Goal: Information Seeking & Learning: Learn about a topic

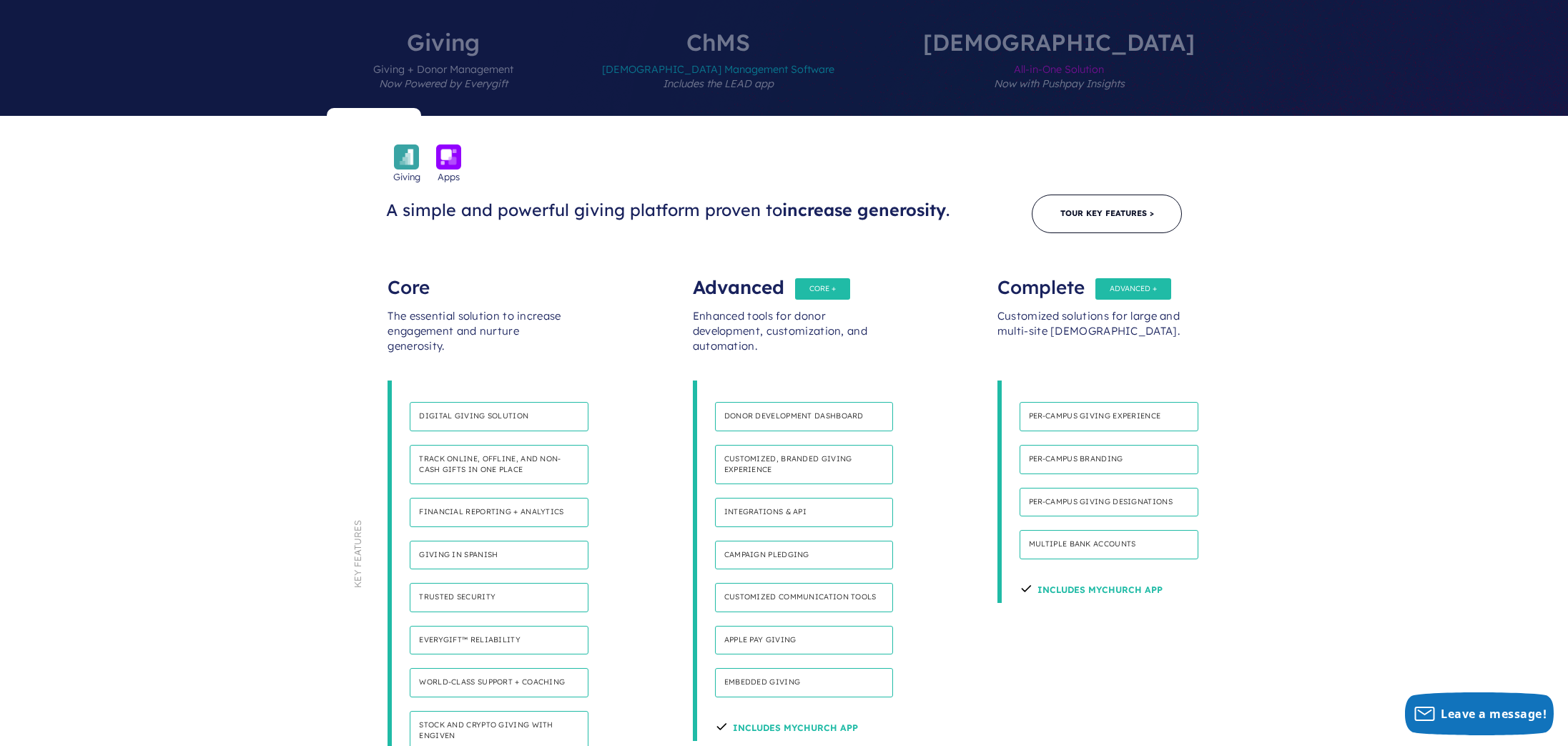
scroll to position [671, 0]
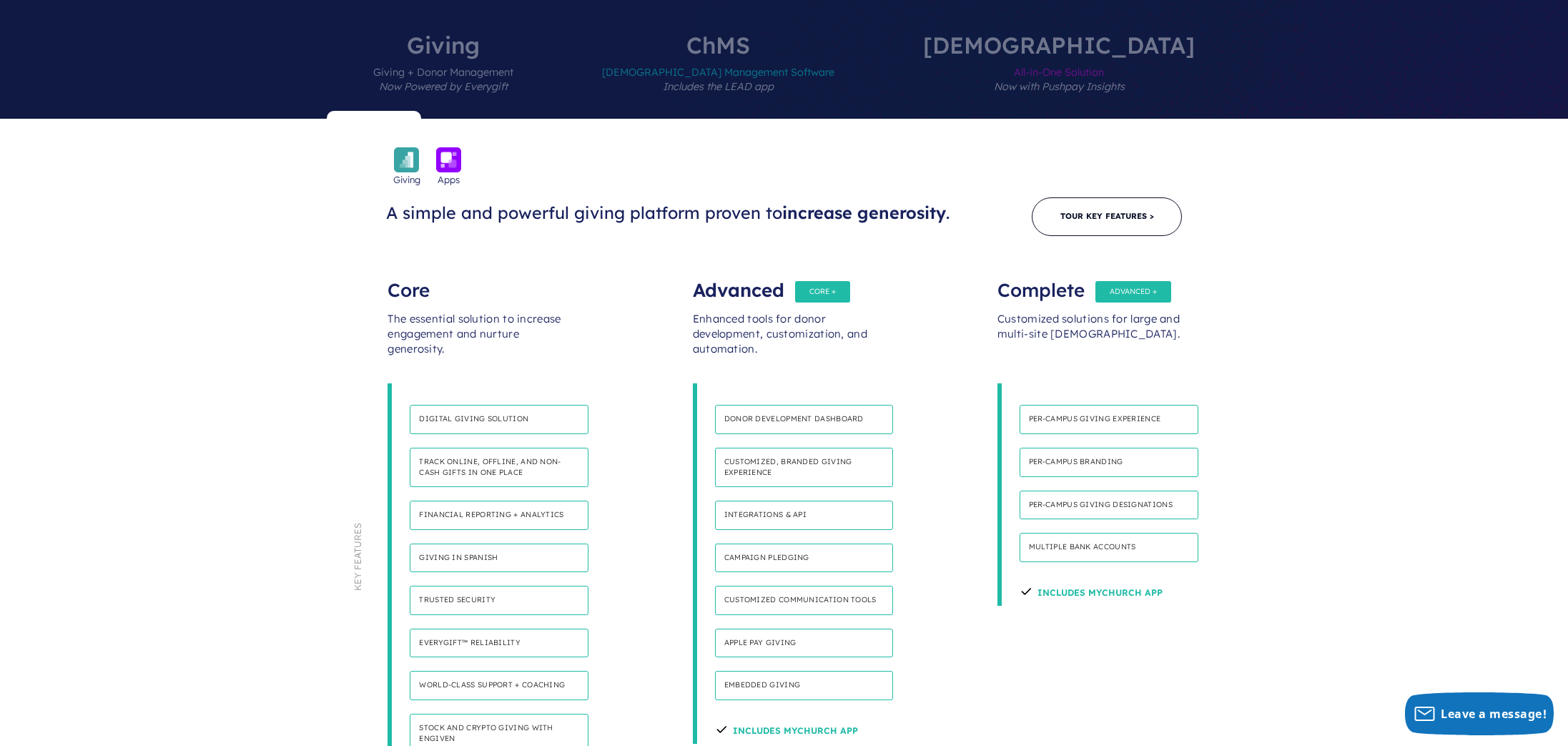
click at [754, 501] on h4 "Integrations & API" at bounding box center [804, 515] width 179 height 29
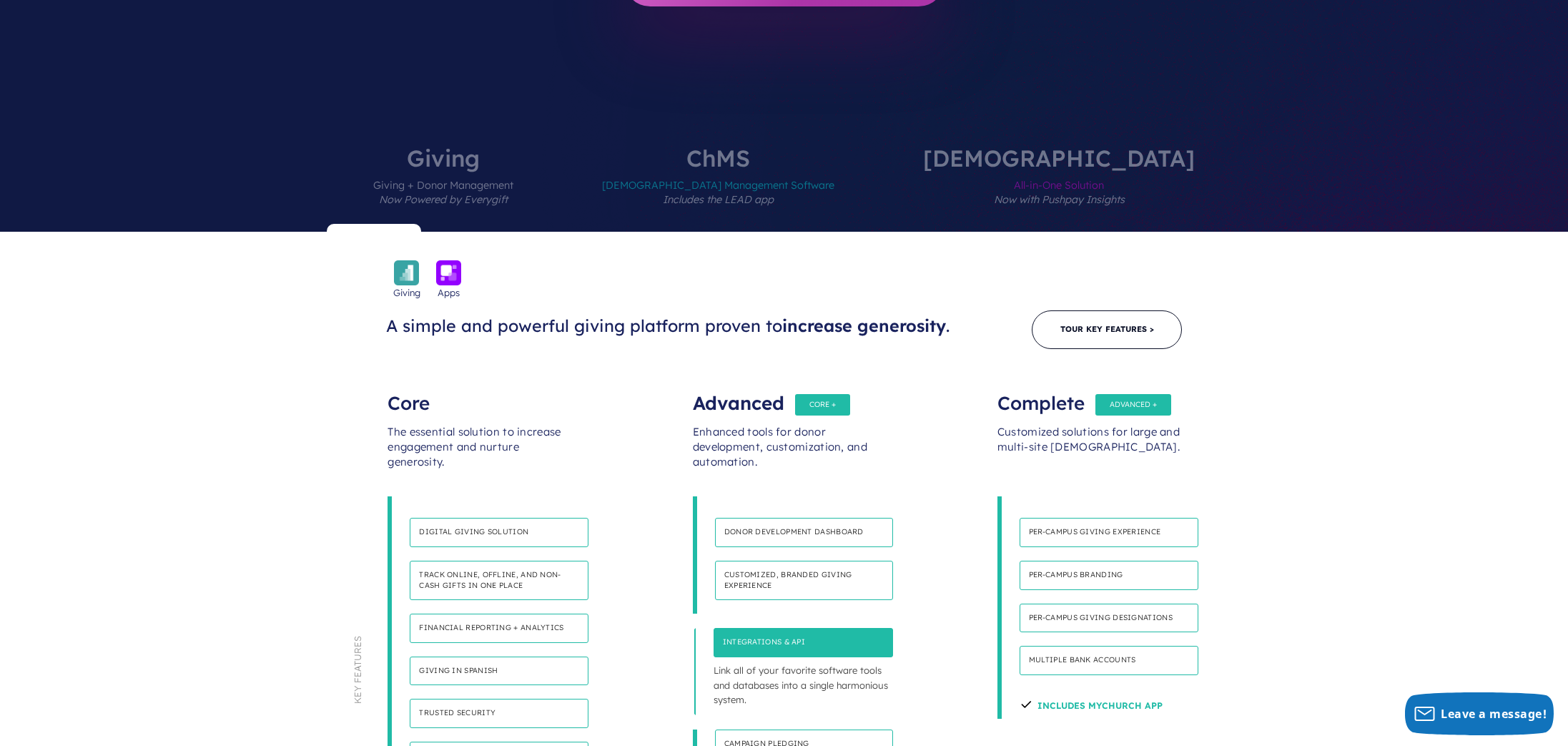
scroll to position [556, 0]
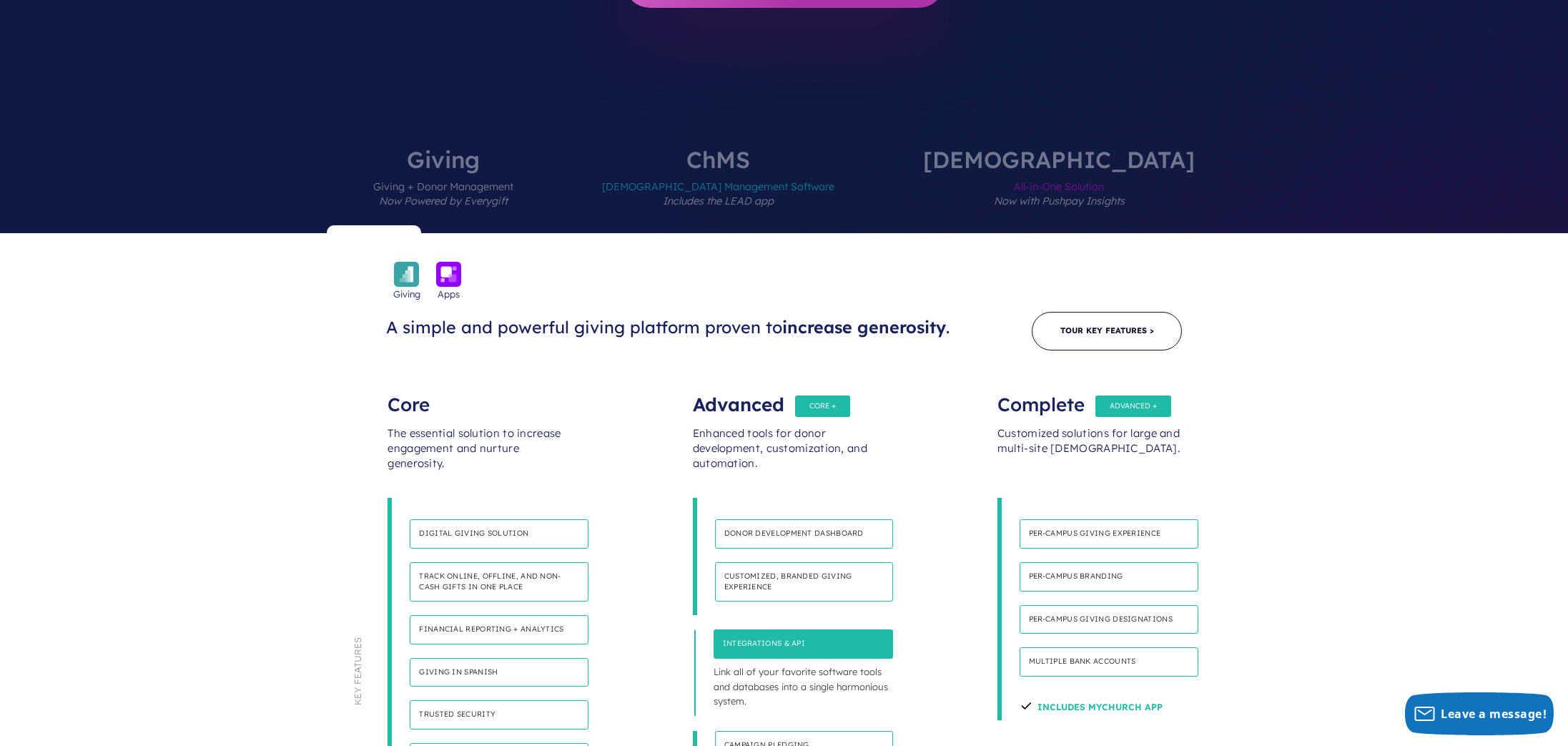
click at [1040, 148] on label "[DEMOGRAPHIC_DATA] All-in-One Solution Now with Pushpay Insights" at bounding box center [1058, 190] width 358 height 85
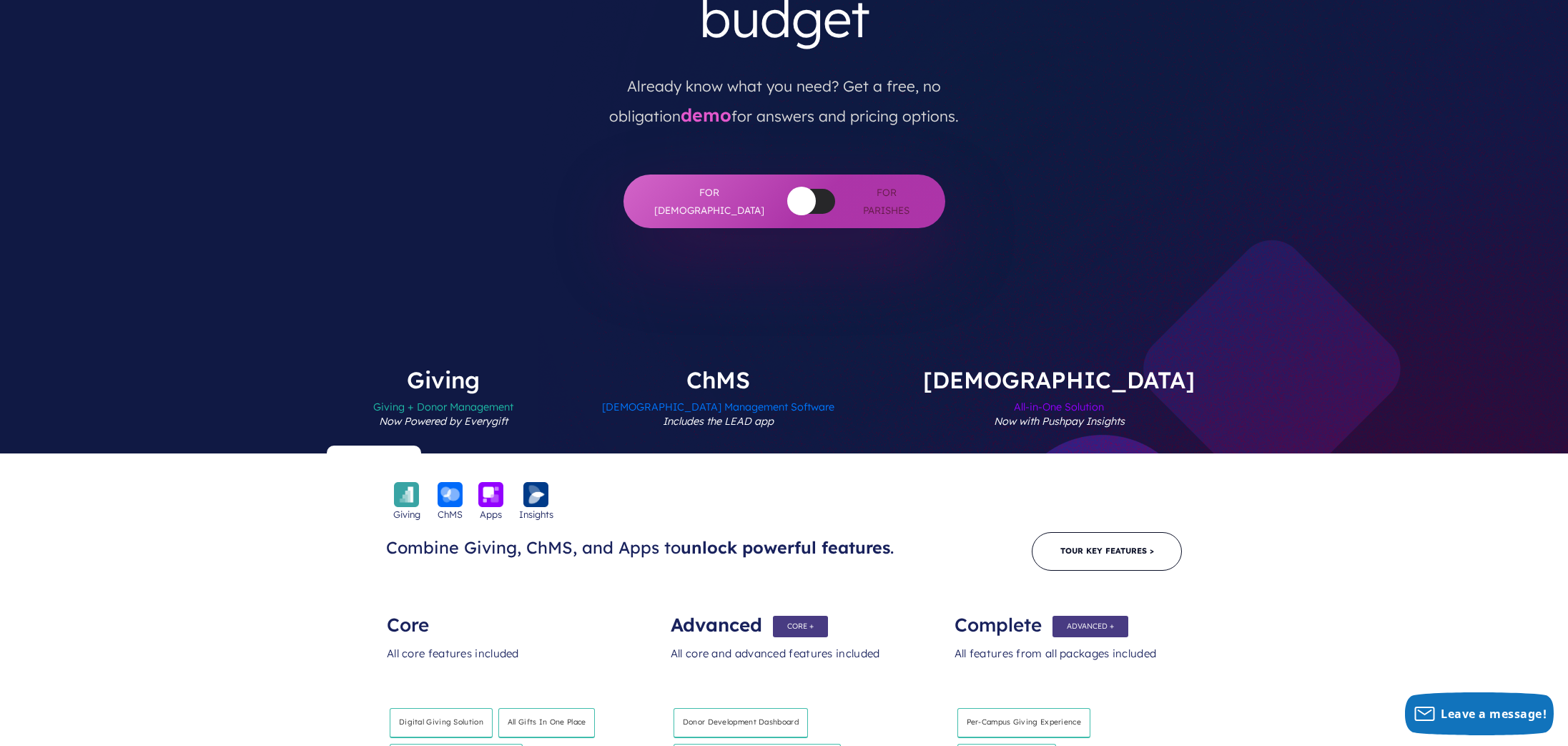
scroll to position [338, 0]
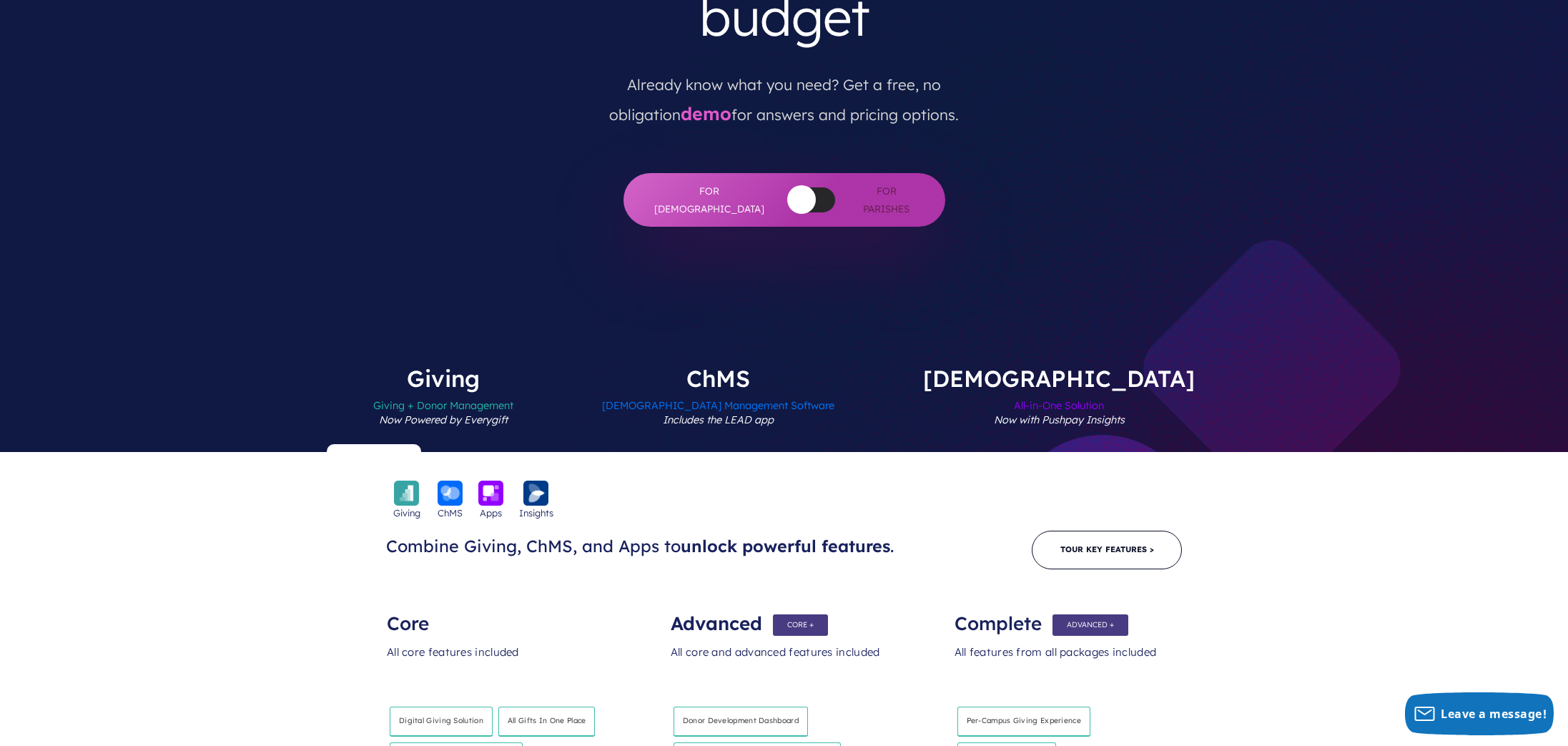
click at [1015, 390] on span "All-in-One Solution Now with Pushpay Insights" at bounding box center [1058, 421] width 271 height 62
click at [1015, 367] on label "[DEMOGRAPHIC_DATA] All-in-One Solution Now with Pushpay Insights" at bounding box center [1058, 409] width 358 height 85
click at [1015, 390] on span "All-in-One Solution Now with Pushpay Insights" at bounding box center [1058, 421] width 271 height 62
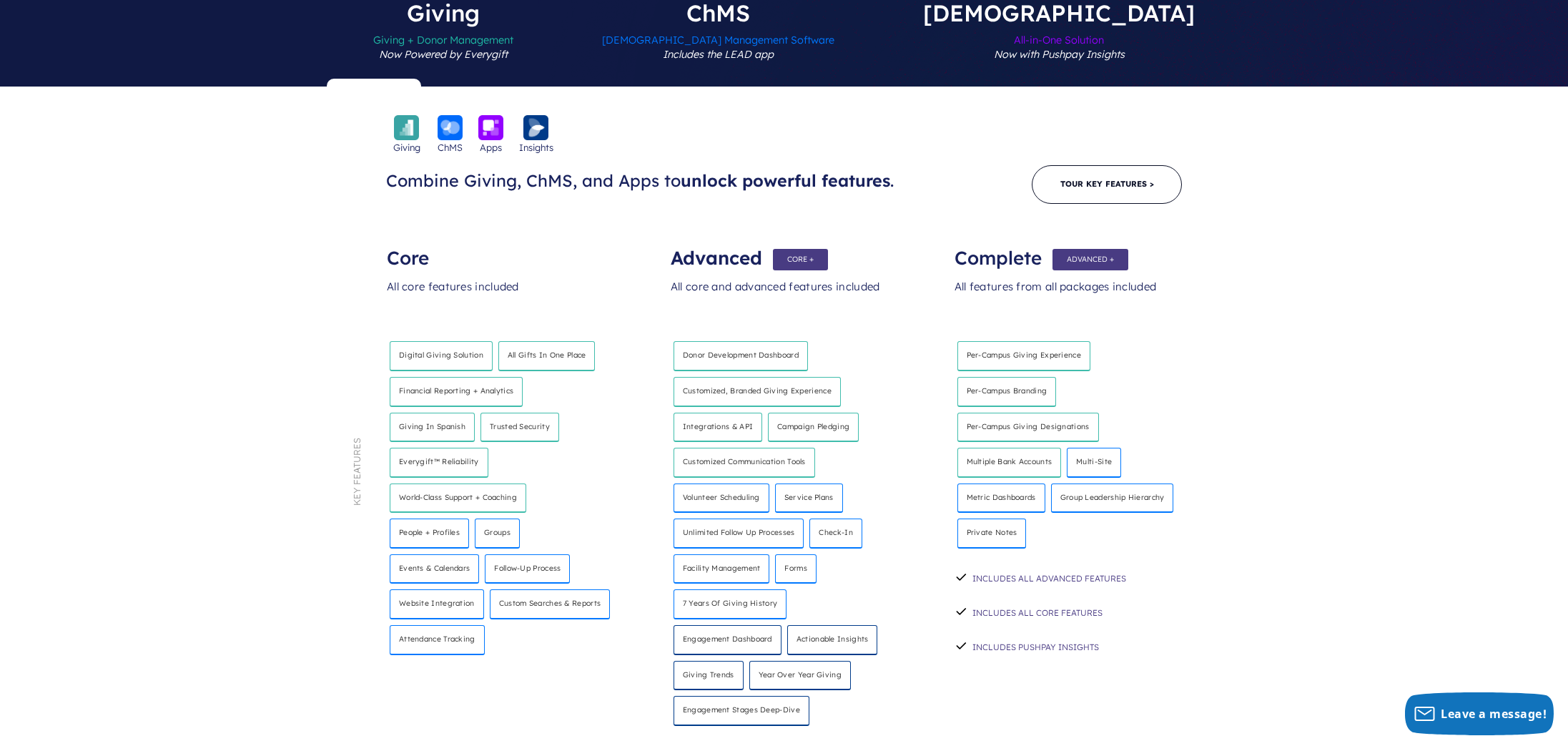
scroll to position [704, 0]
click at [796, 660] on h4 "Year over year giving" at bounding box center [800, 675] width 102 height 30
click at [713, 660] on h4 "Giving Trends" at bounding box center [709, 675] width 70 height 30
click at [747, 341] on h4 "Donor development dashboard" at bounding box center [741, 356] width 135 height 30
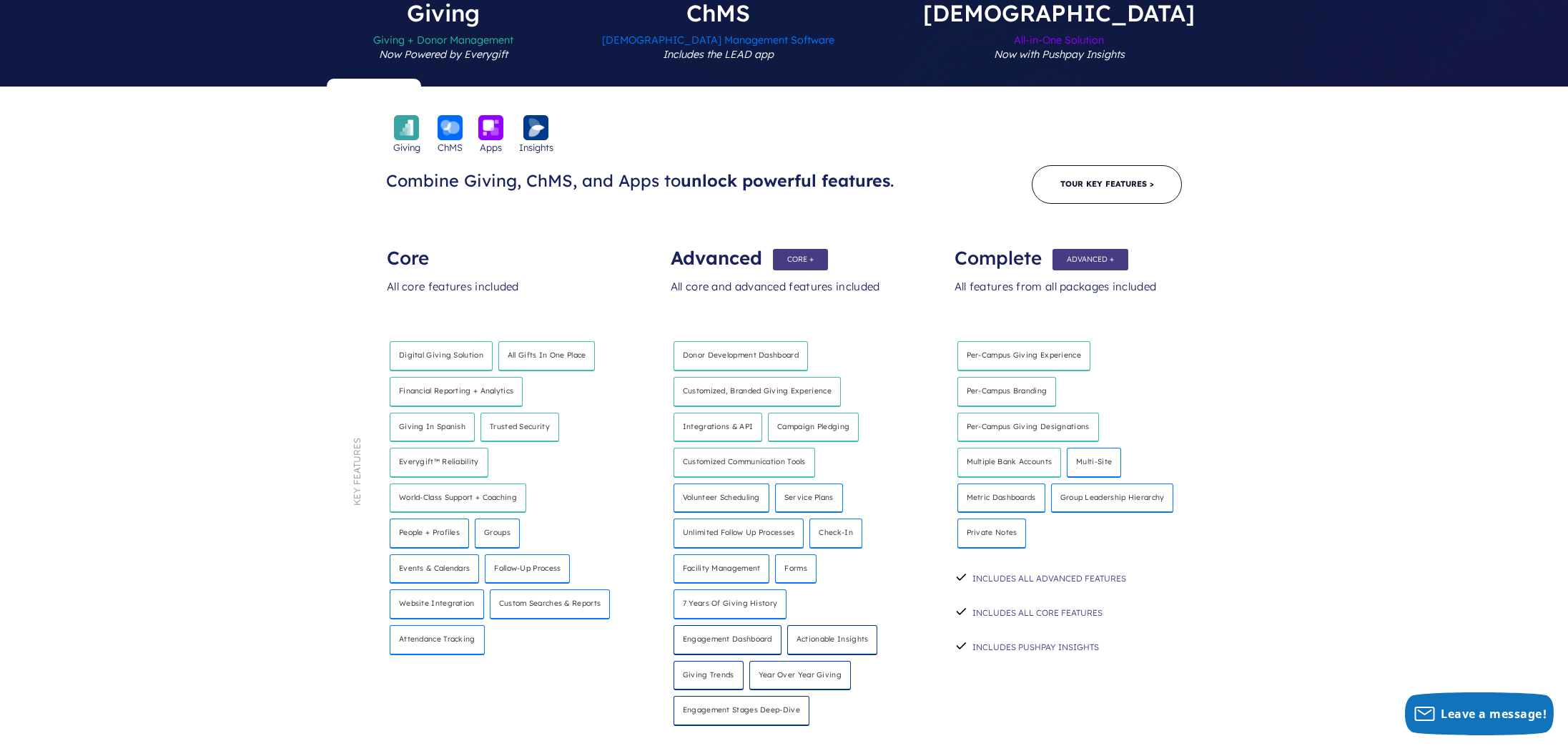
click at [749, 341] on h4 "Donor development dashboard" at bounding box center [741, 356] width 135 height 30
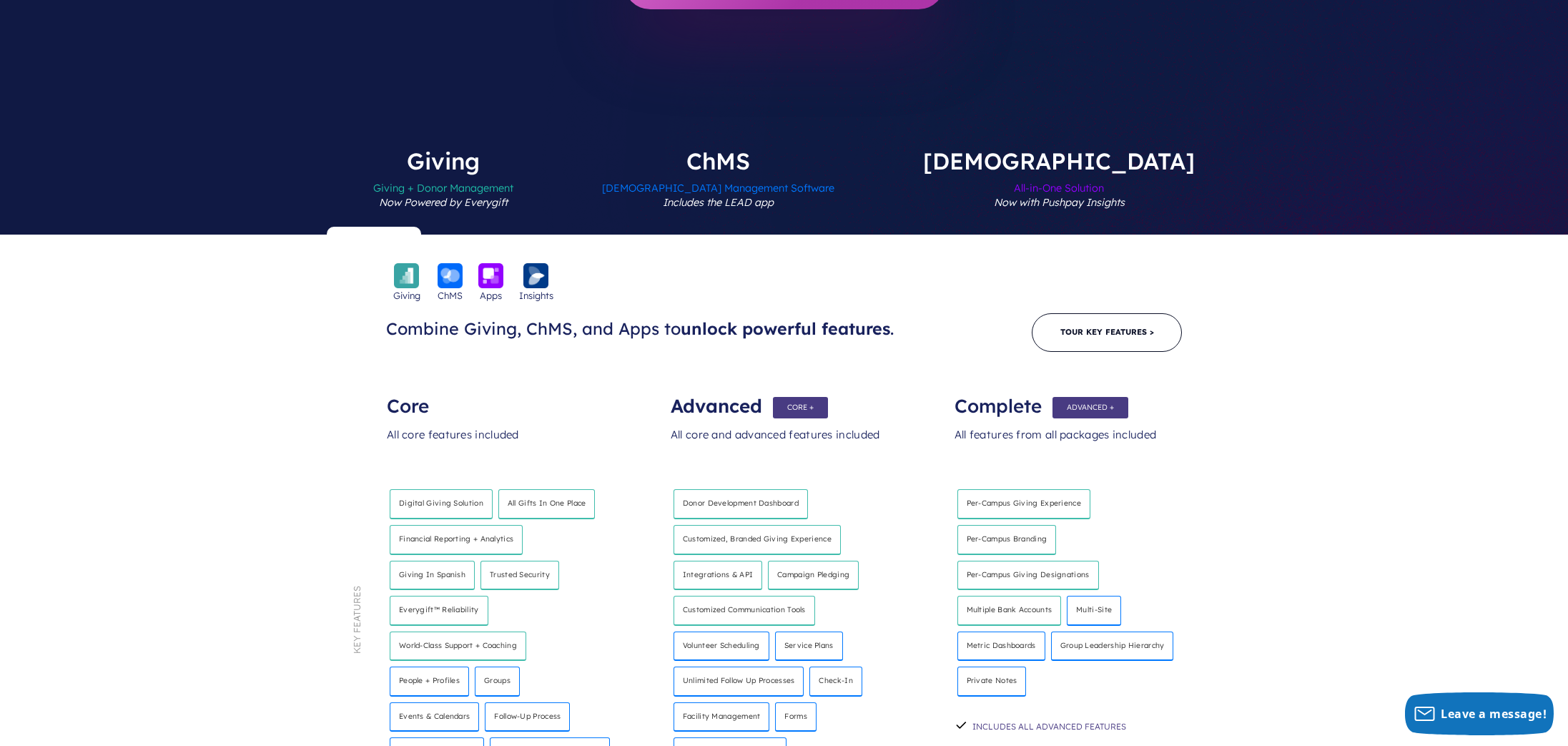
scroll to position [527, 0]
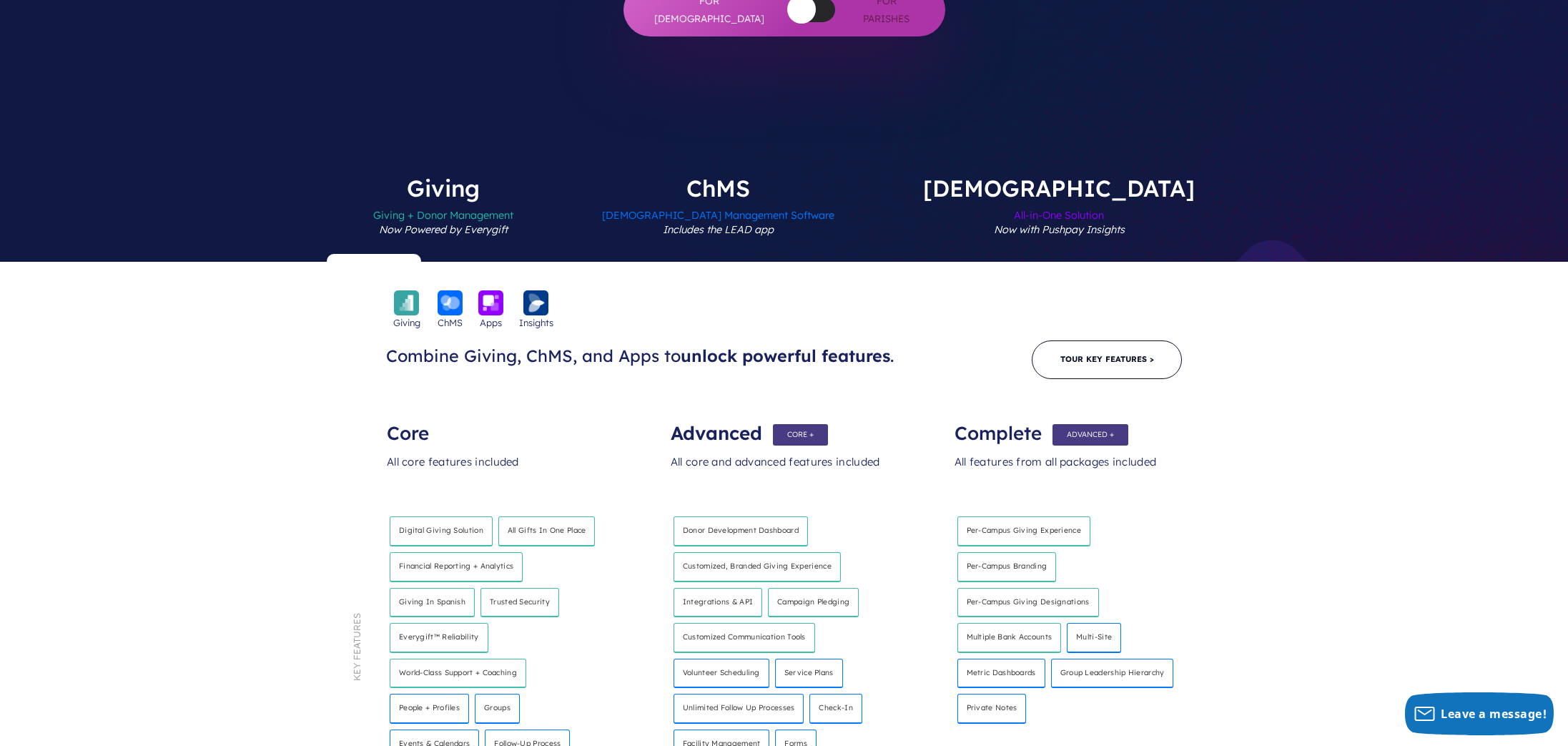
click at [785, 412] on div "Advanced" at bounding box center [784, 426] width 227 height 28
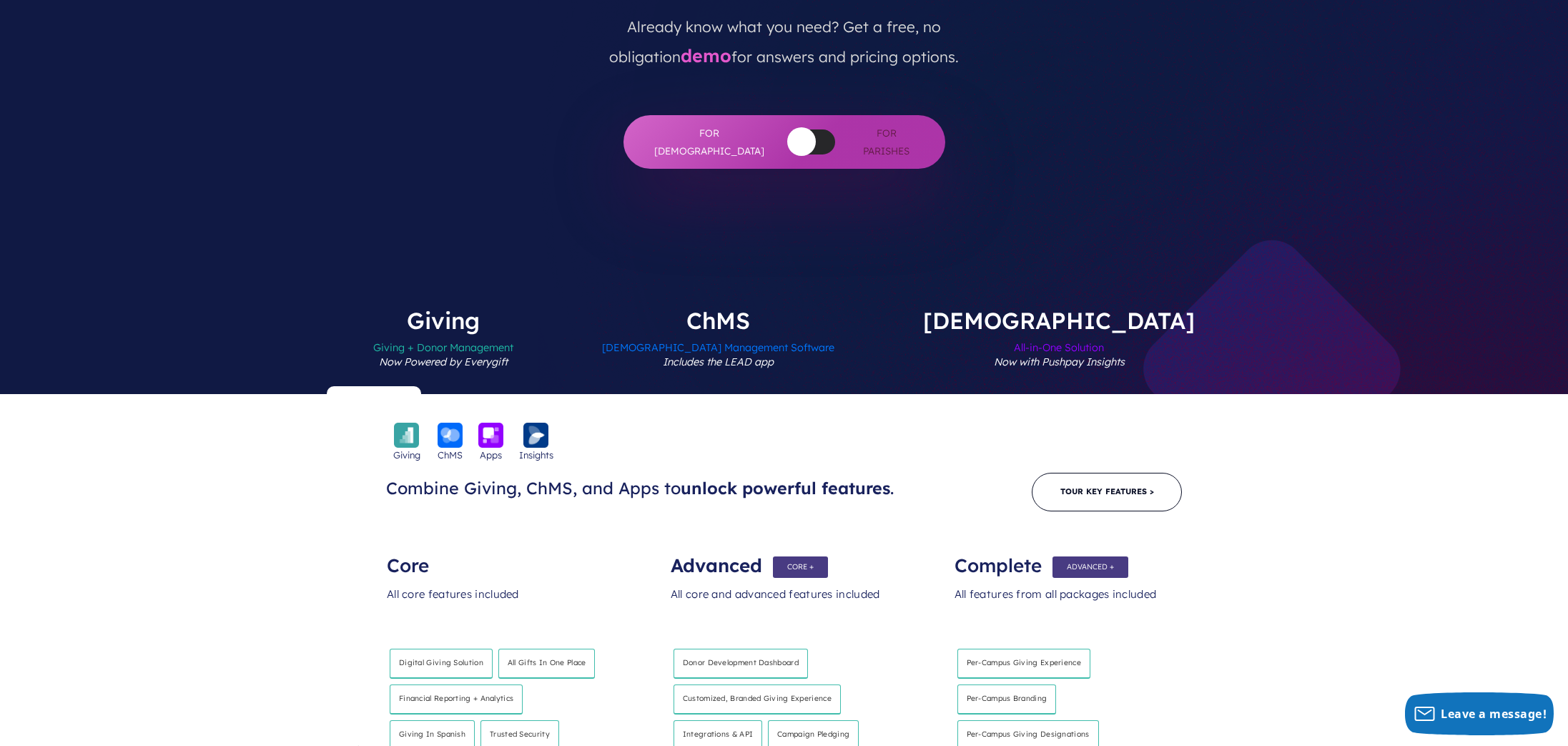
scroll to position [390, 0]
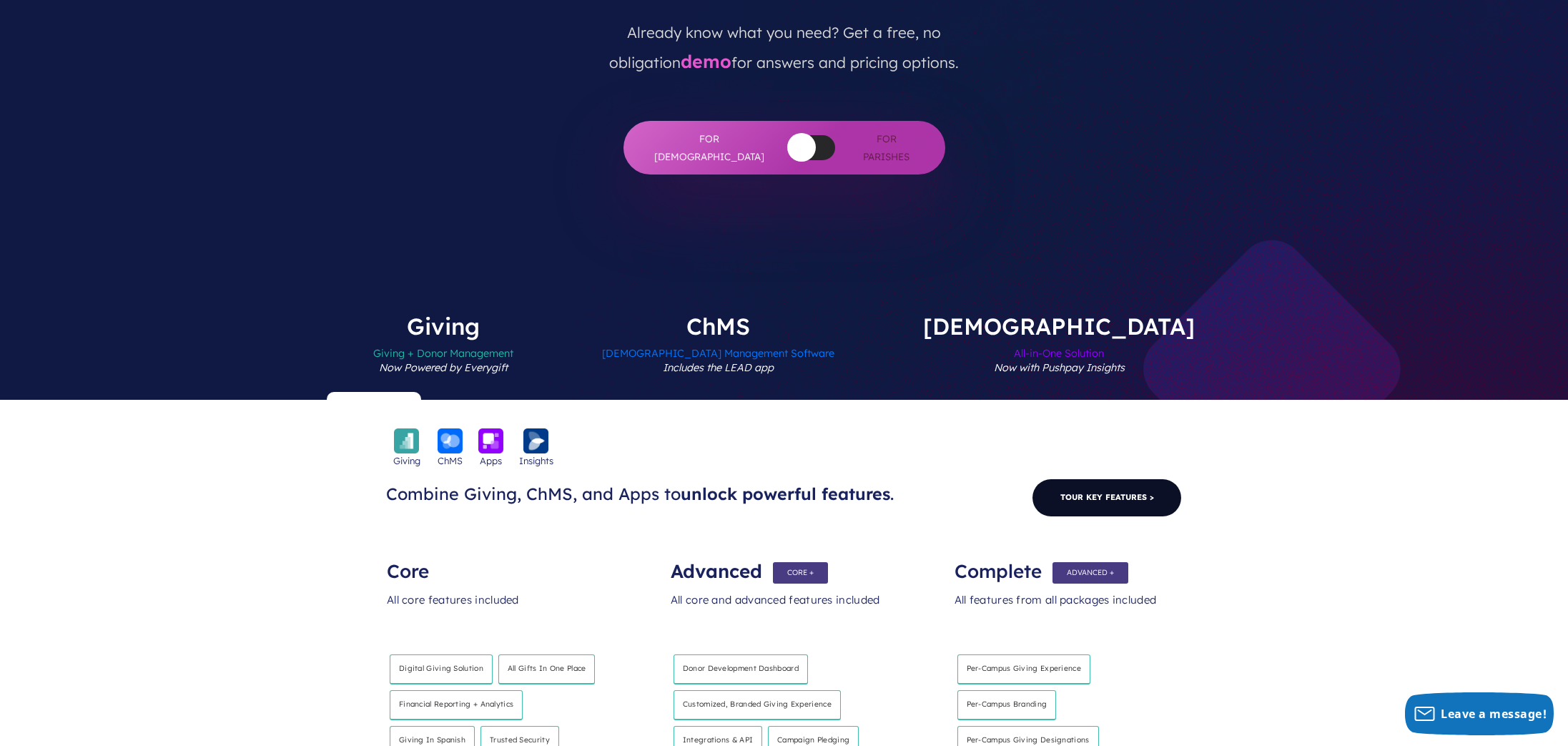
click at [1128, 478] on link "Tour Key Features >" at bounding box center [1107, 497] width 150 height 38
